Goal: Task Accomplishment & Management: Manage account settings

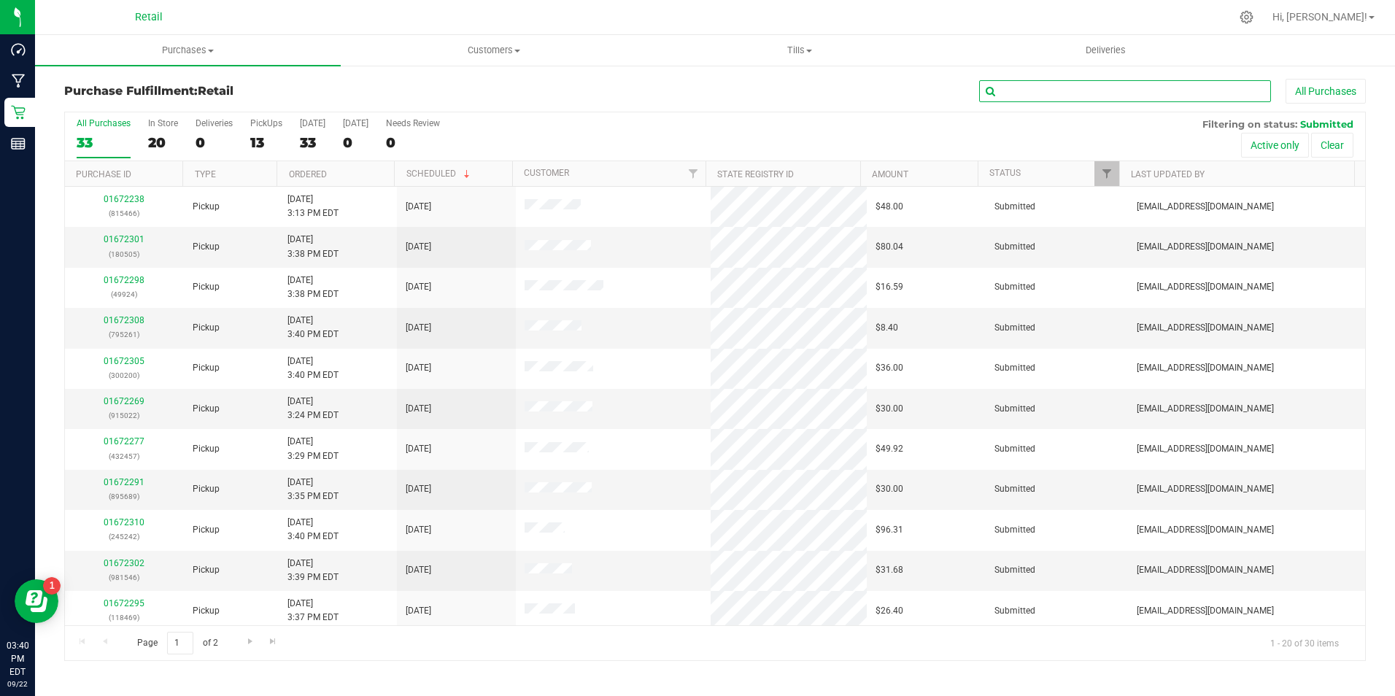
click at [1018, 98] on input "text" at bounding box center [1125, 91] width 292 height 22
click at [516, 46] on span "Customers" at bounding box center [493, 50] width 304 height 13
click at [393, 84] on span "All customers" at bounding box center [393, 88] width 105 height 12
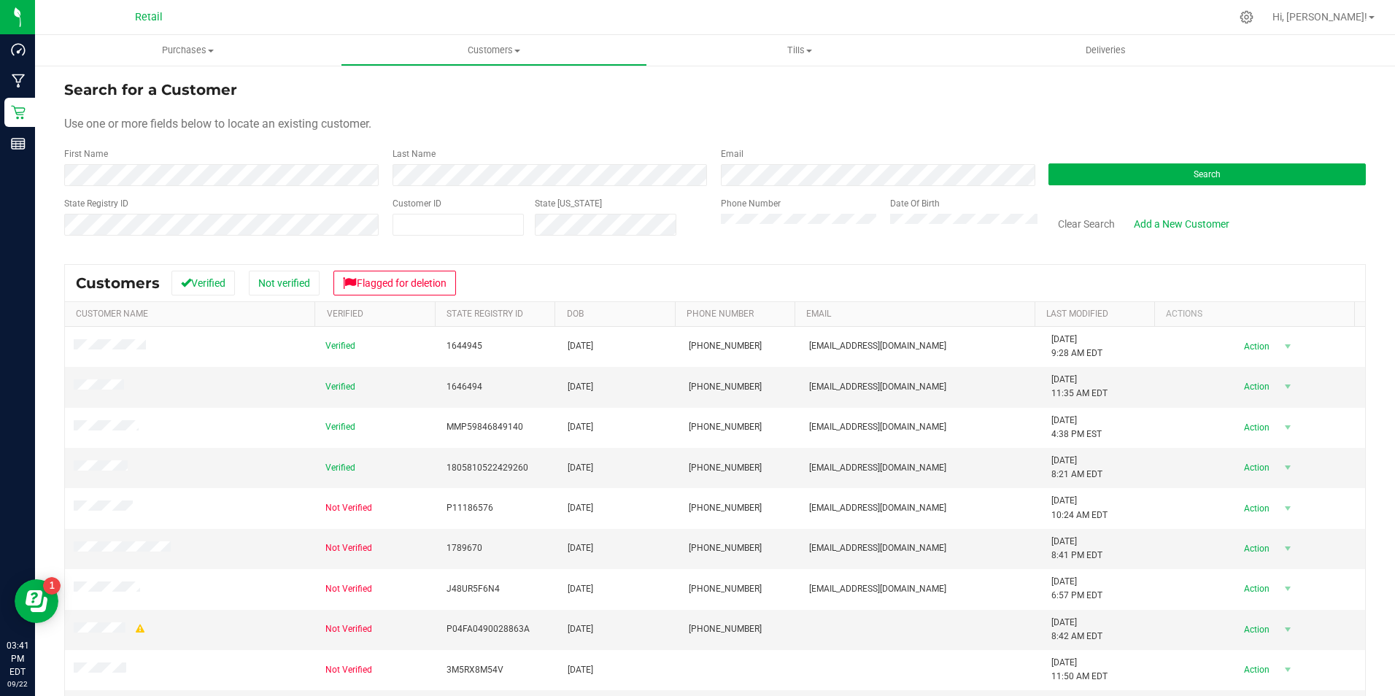
click at [272, 163] on div "First Name" at bounding box center [222, 166] width 317 height 39
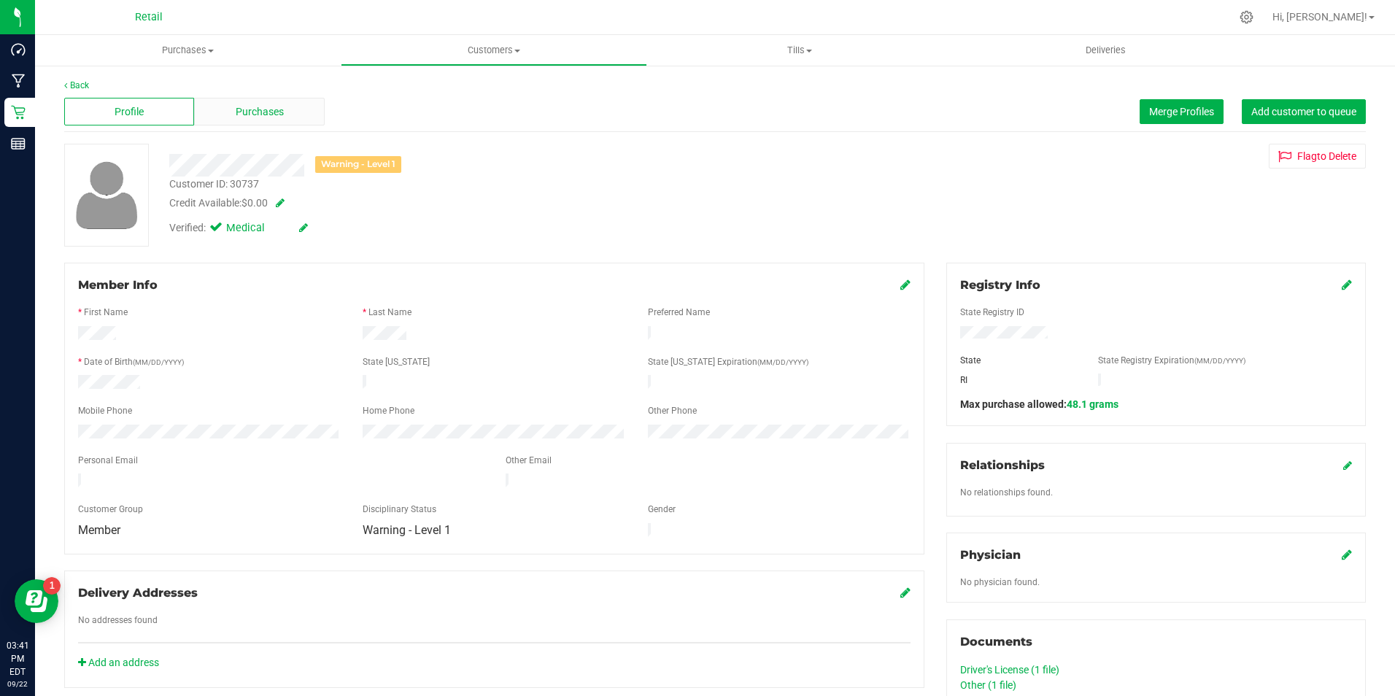
click at [228, 114] on div "Purchases" at bounding box center [259, 112] width 130 height 28
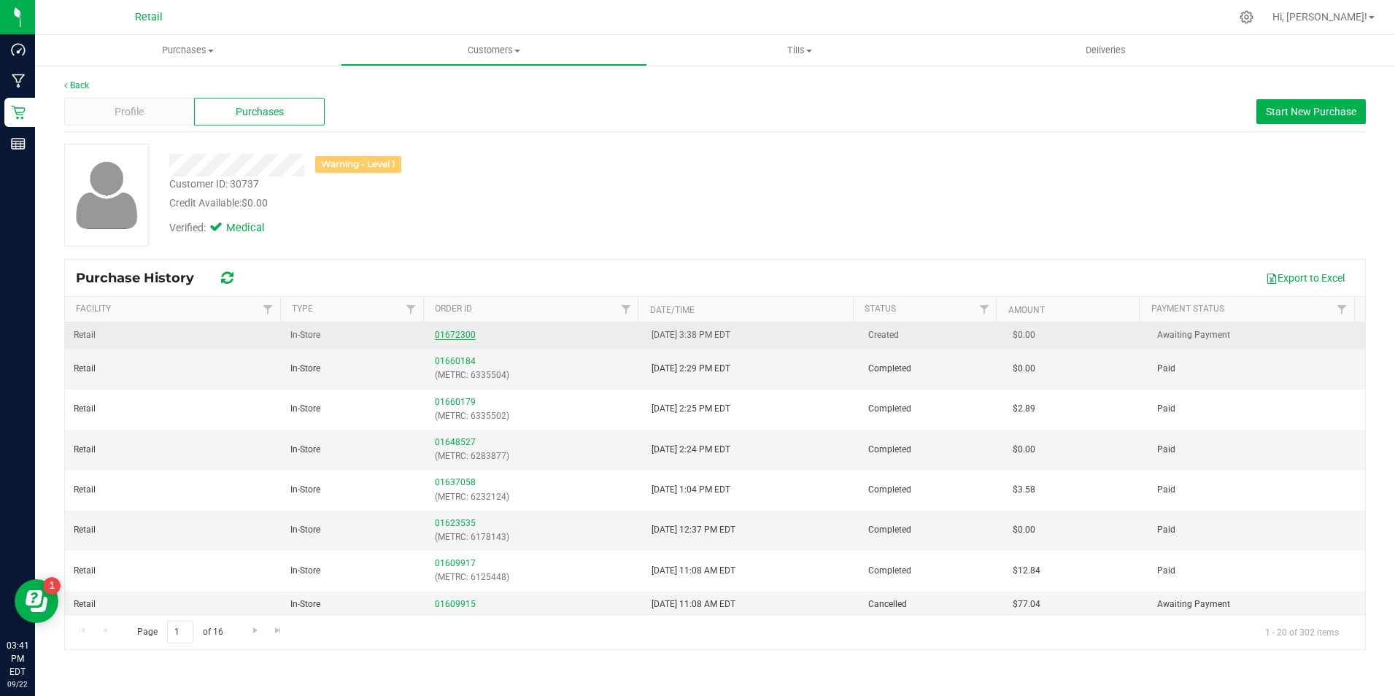
click at [458, 331] on link "01672300" at bounding box center [455, 335] width 41 height 10
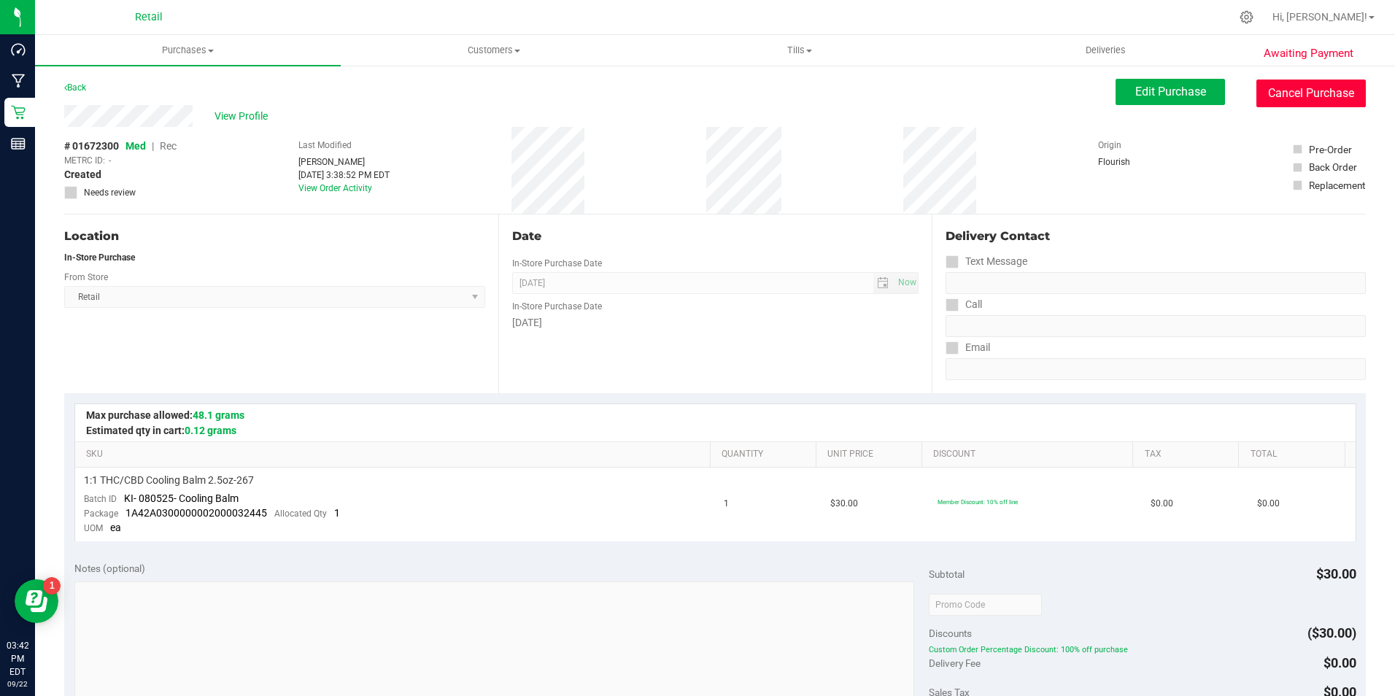
click at [1278, 87] on button "Cancel Purchase" at bounding box center [1310, 94] width 109 height 28
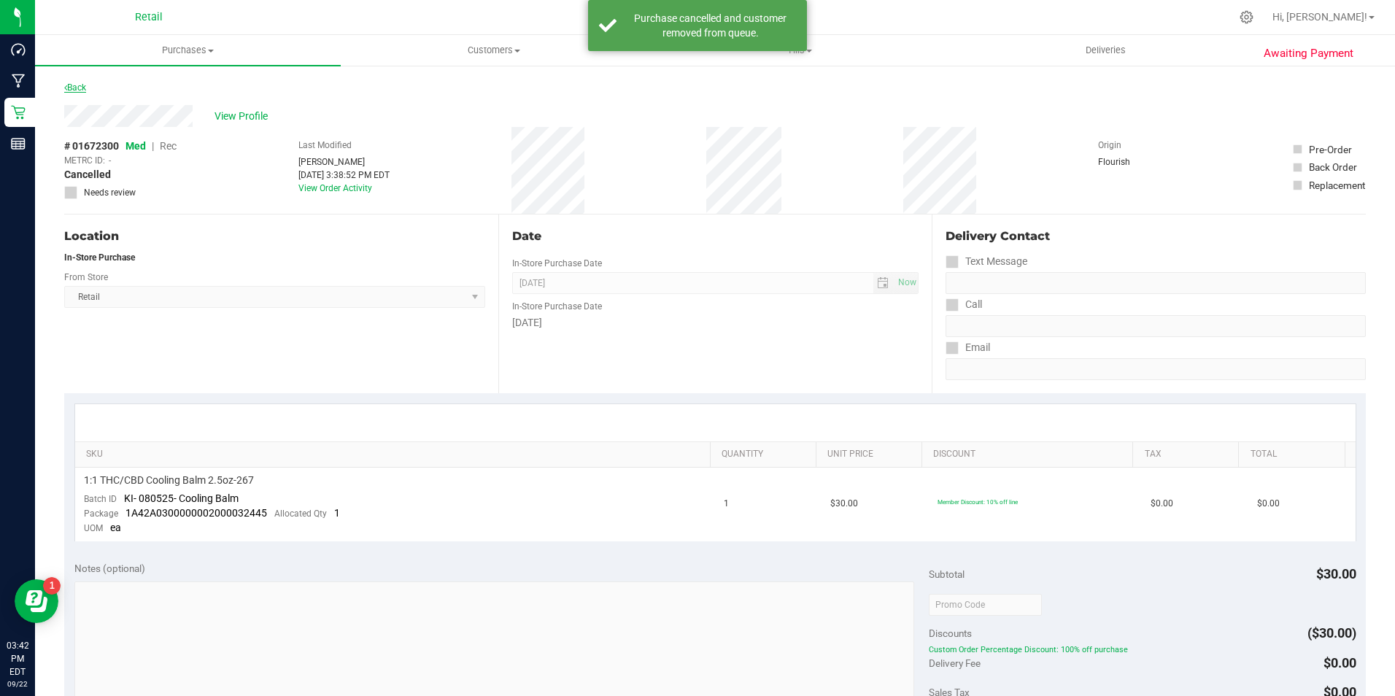
click at [71, 85] on link "Back" at bounding box center [75, 87] width 22 height 10
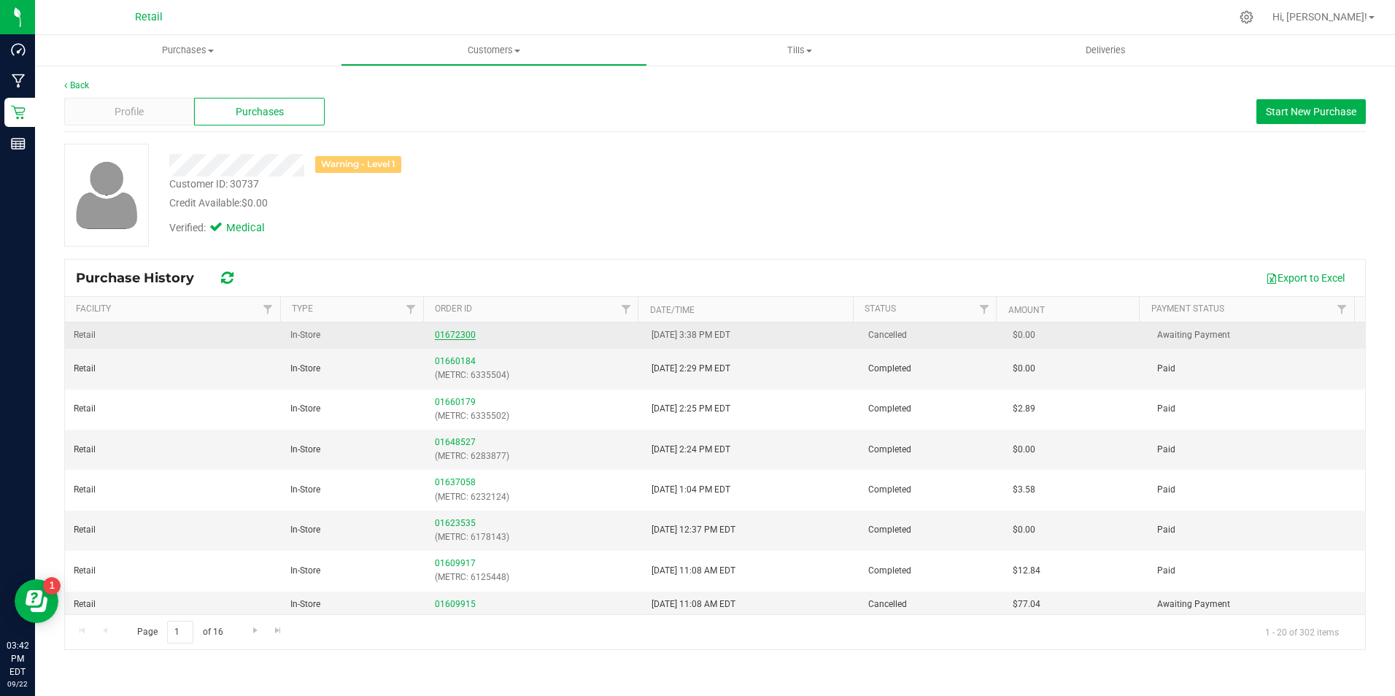
click at [463, 335] on link "01672300" at bounding box center [455, 335] width 41 height 10
